Goal: Transaction & Acquisition: Purchase product/service

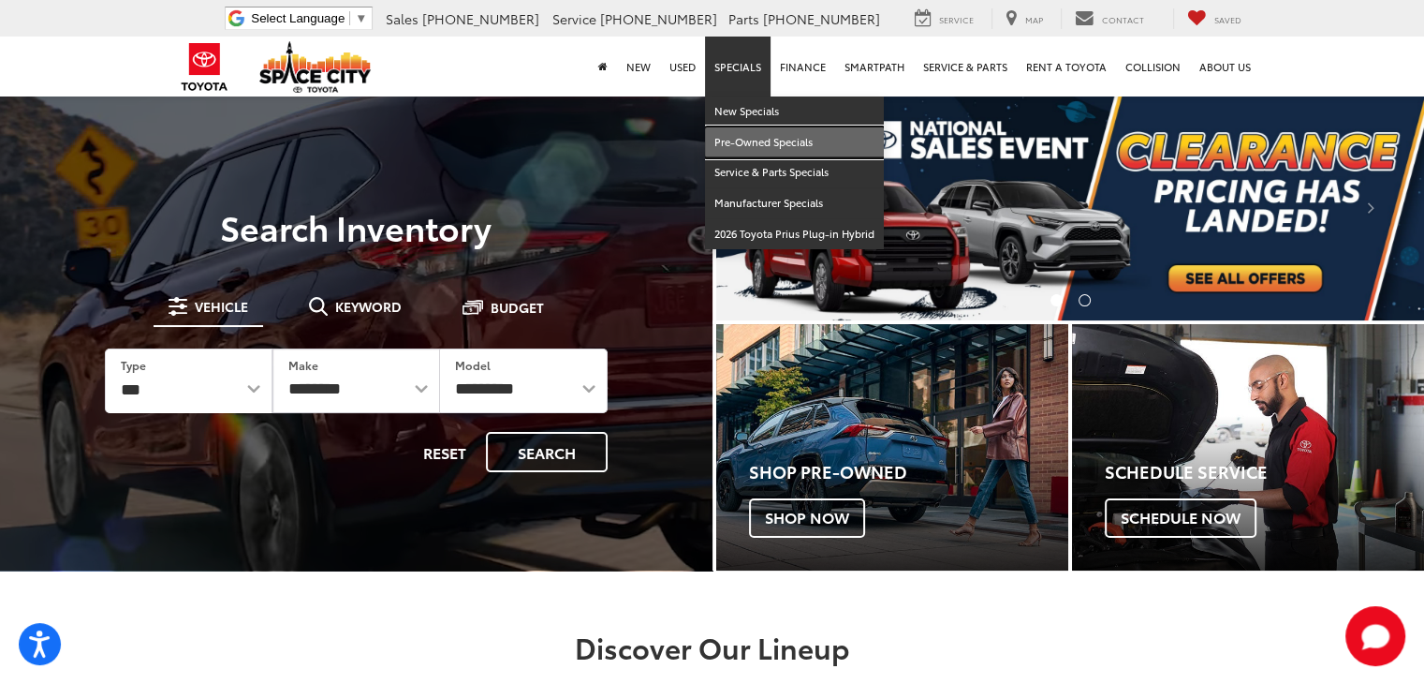
click at [744, 140] on link "Pre-Owned Specials" at bounding box center [794, 142] width 179 height 31
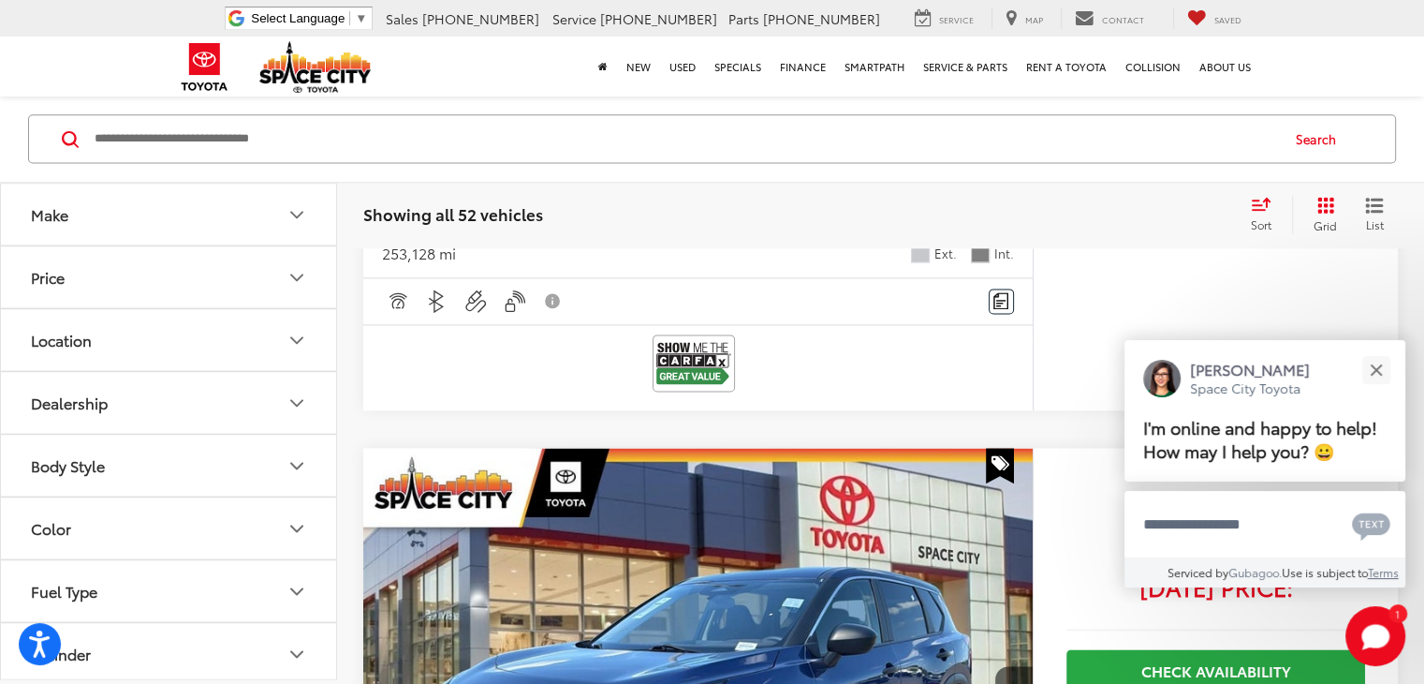
scroll to position [2622, 0]
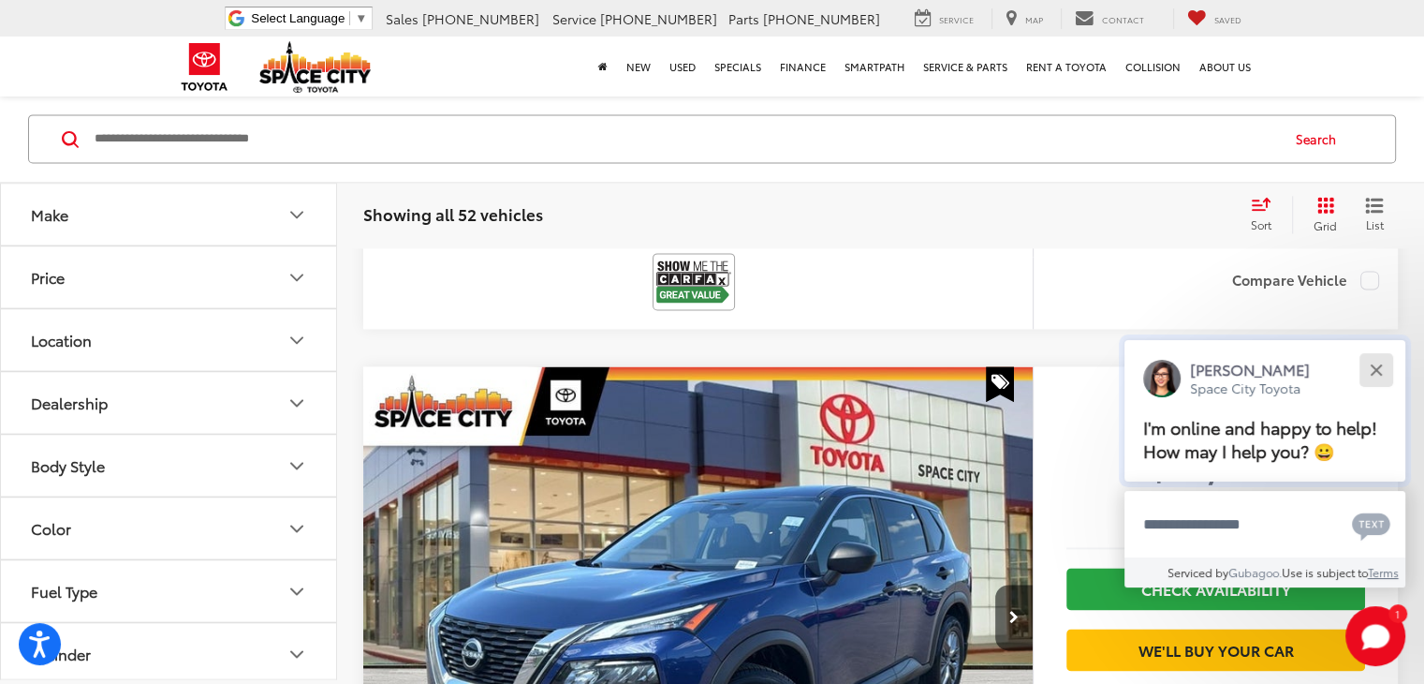
drag, startPoint x: 1382, startPoint y: 368, endPoint x: 1369, endPoint y: 377, distance: 16.1
click at [1381, 368] on button "Close" at bounding box center [1376, 369] width 40 height 40
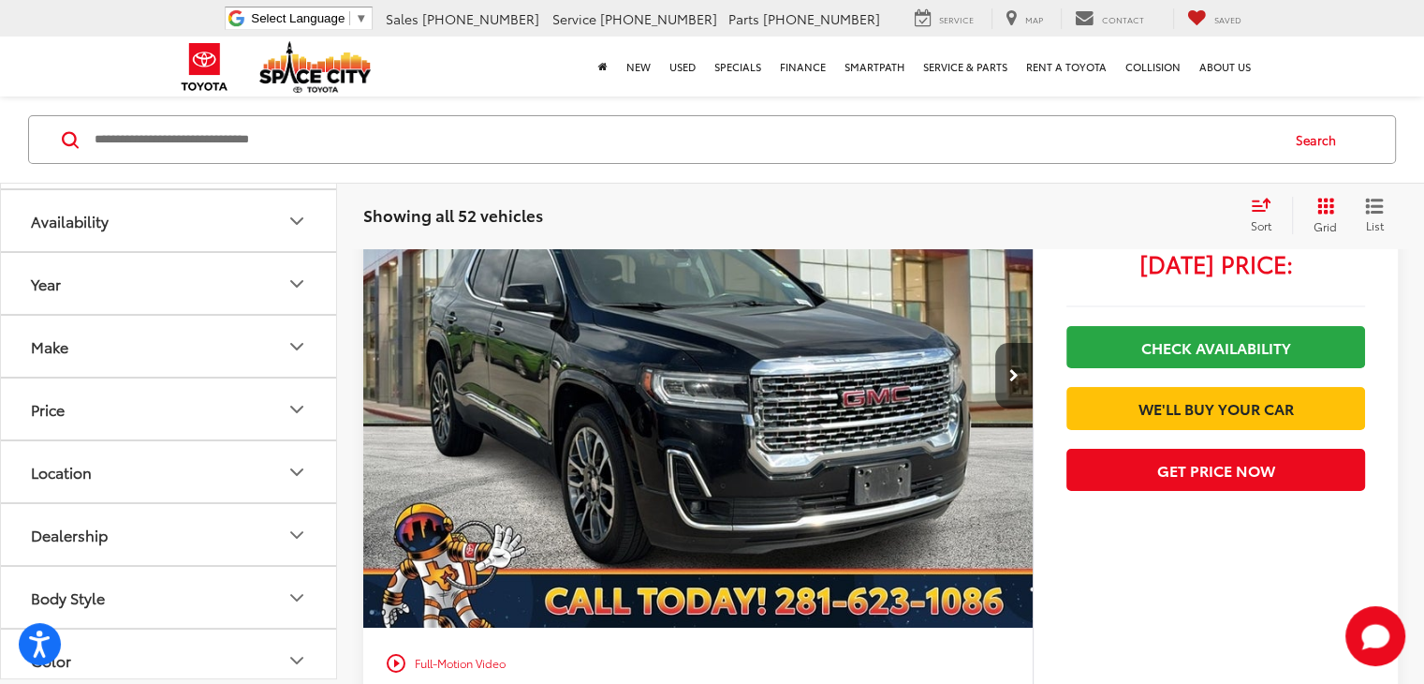
scroll to position [0, 0]
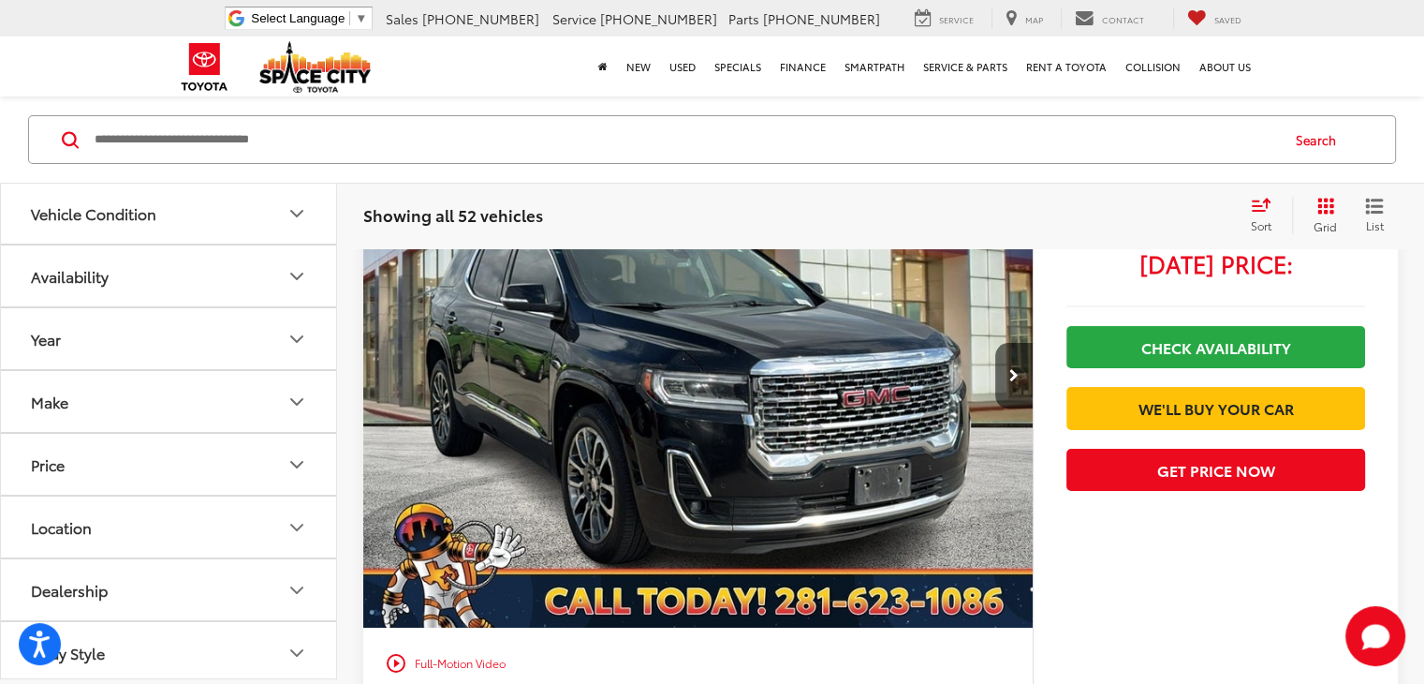
click at [222, 372] on button "Make" at bounding box center [169, 402] width 337 height 61
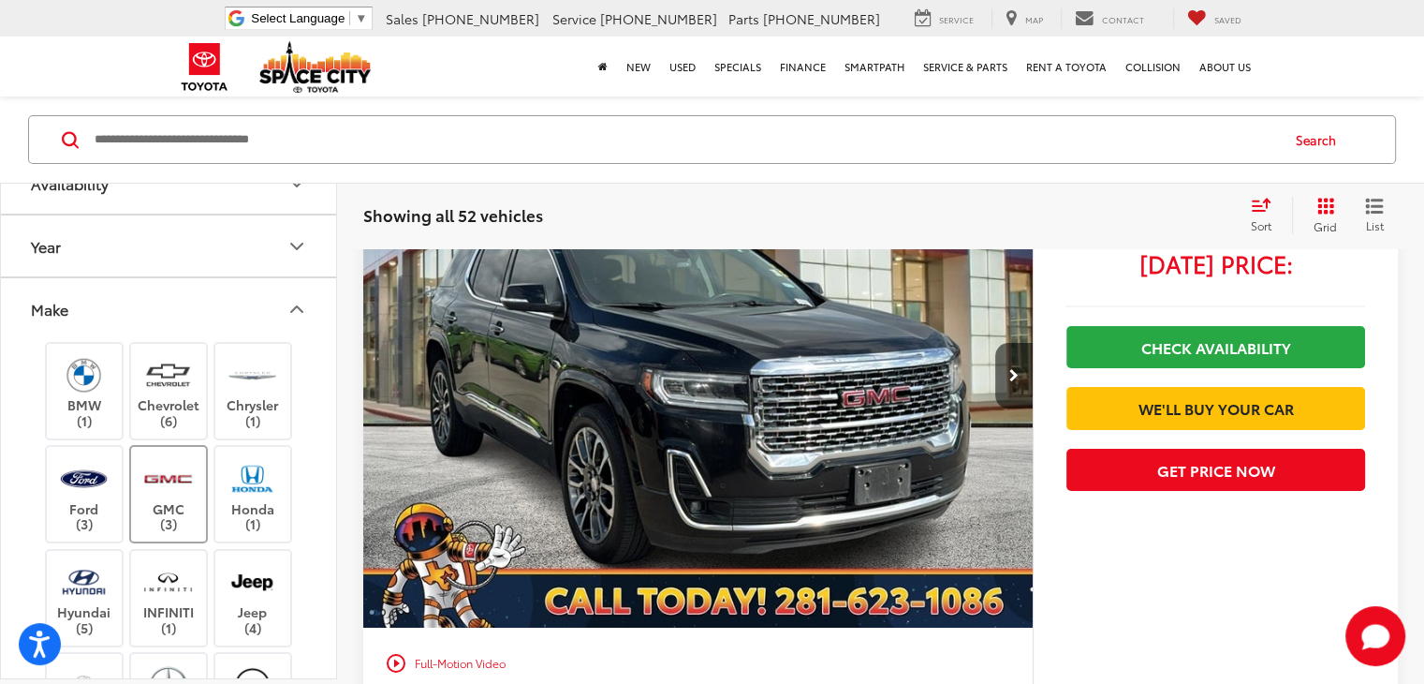
scroll to position [187, 0]
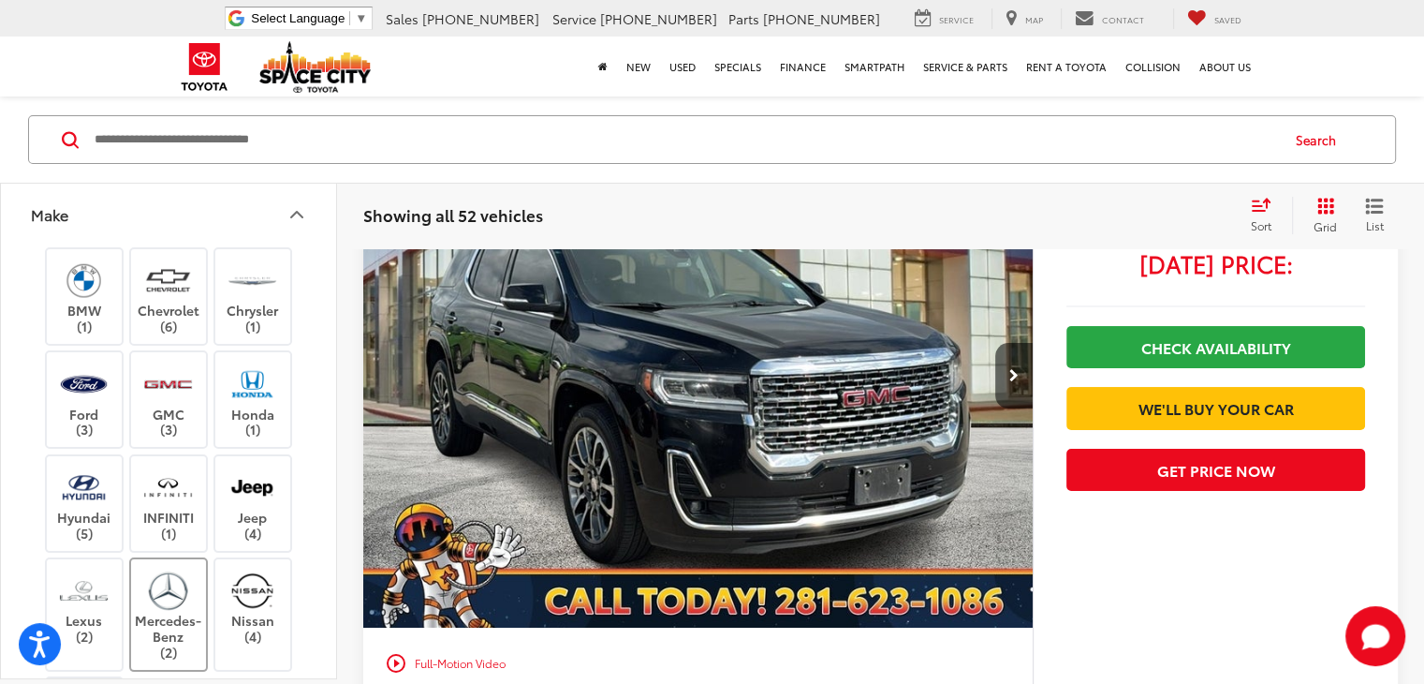
click at [173, 568] on label "Mercedes-Benz (2)" at bounding box center [169, 614] width 76 height 92
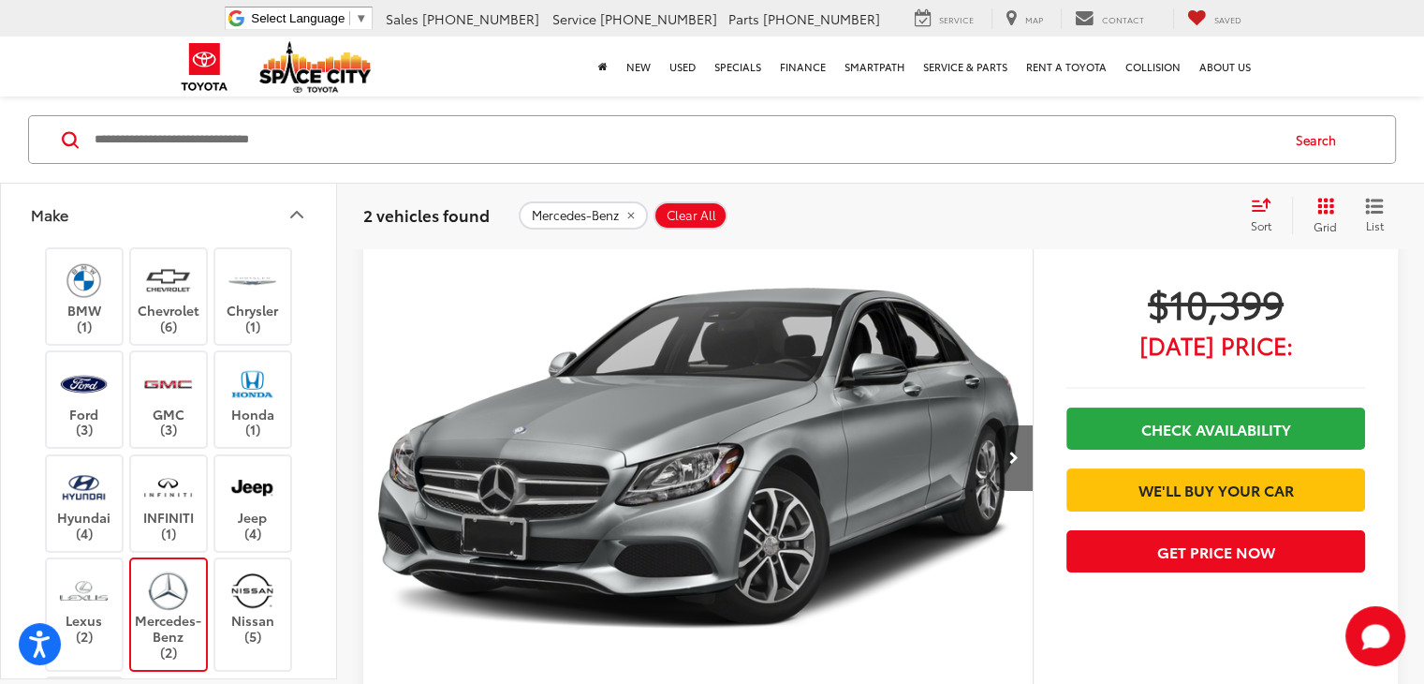
scroll to position [187, 0]
